Goal: Information Seeking & Learning: Learn about a topic

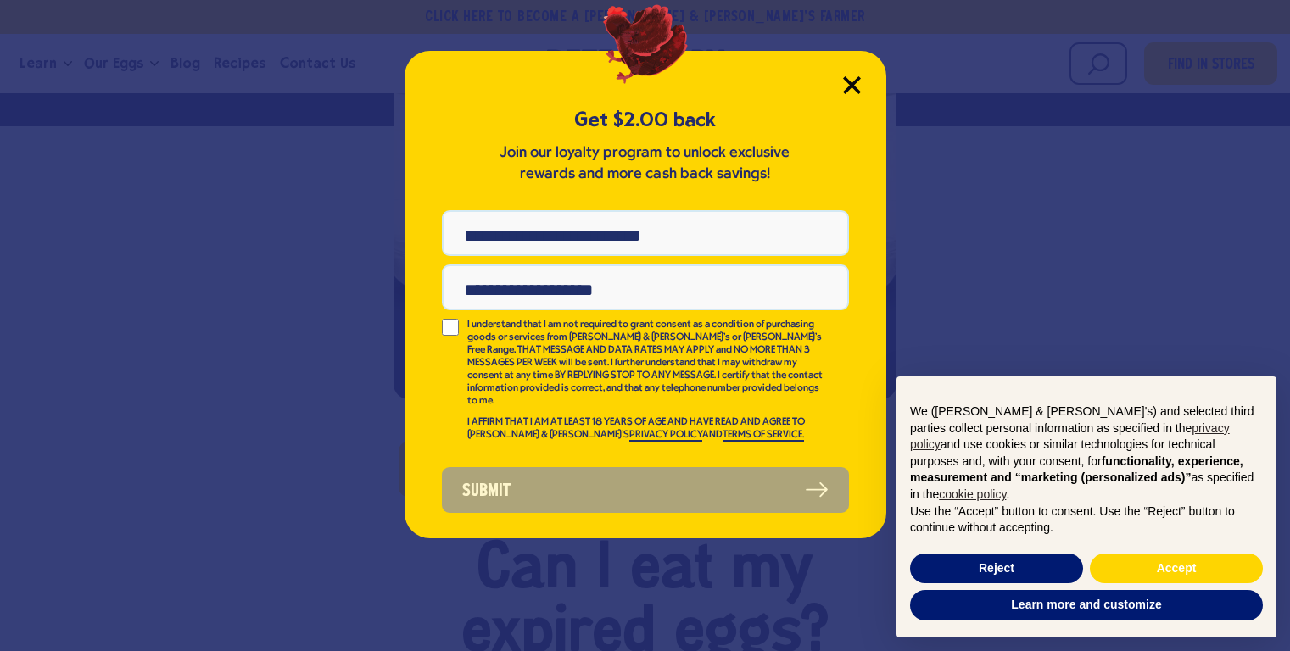
drag, startPoint x: 851, startPoint y: 85, endPoint x: 807, endPoint y: 105, distance: 48.6
click at [851, 85] on icon "Close Modal" at bounding box center [851, 84] width 15 height 15
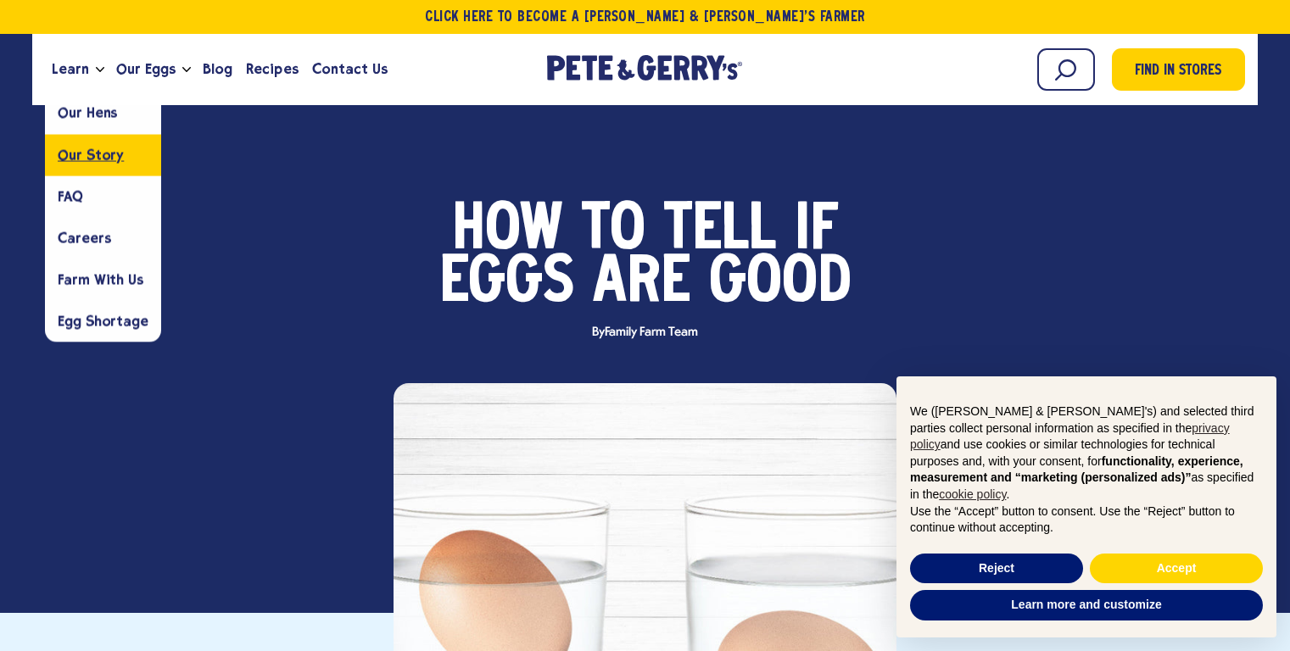
click at [101, 153] on span "Our Story" at bounding box center [91, 155] width 66 height 16
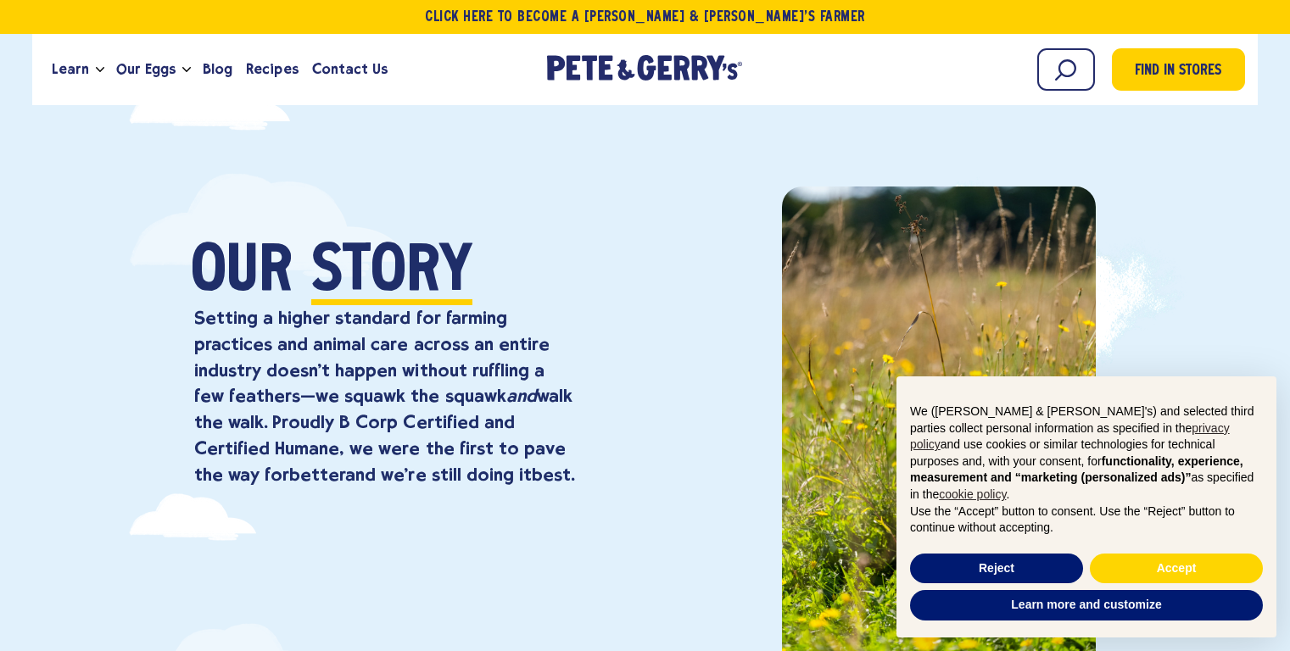
scroll to position [7, 0]
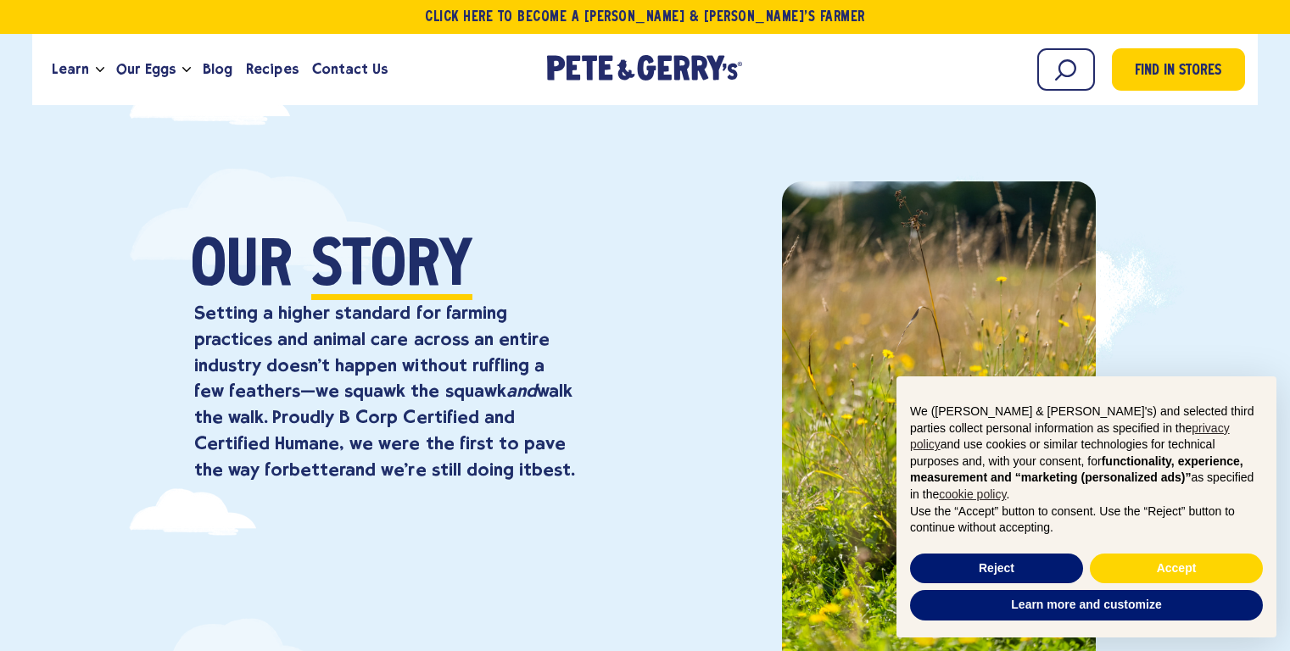
click at [388, 267] on span "Story" at bounding box center [391, 269] width 161 height 64
